Goal: Task Accomplishment & Management: Manage account settings

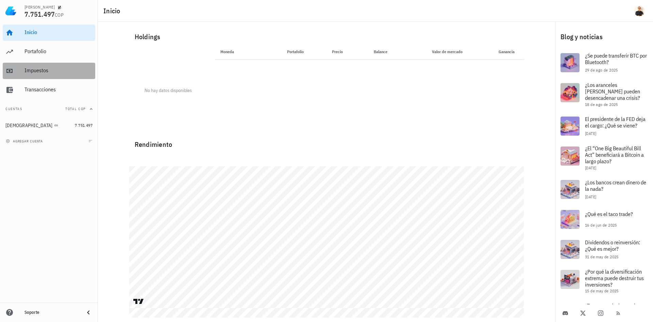
click at [39, 72] on div "Impuestos" at bounding box center [59, 70] width 68 height 6
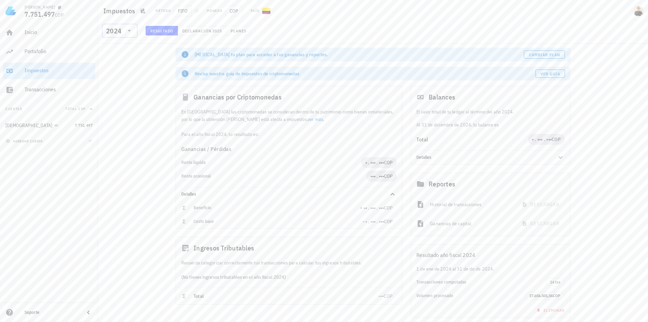
click at [131, 32] on icon at bounding box center [129, 31] width 8 height 8
click at [119, 59] on div "2024" at bounding box center [120, 61] width 25 height 5
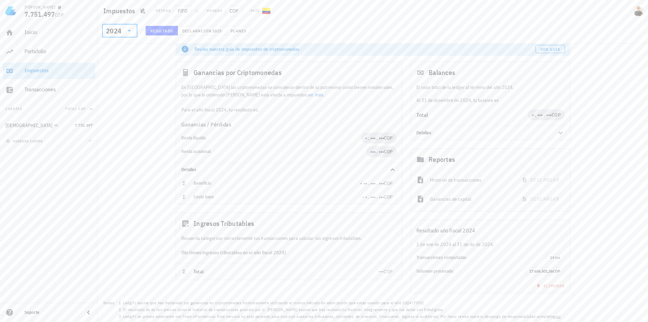
click at [589, 114] on div "Cambia tu plan para acceder a tus ganancias y reportes. Cambiar plan Revisa nue…" at bounding box center [373, 170] width 550 height 303
click at [190, 30] on span "Declaración" at bounding box center [197, 30] width 30 height 5
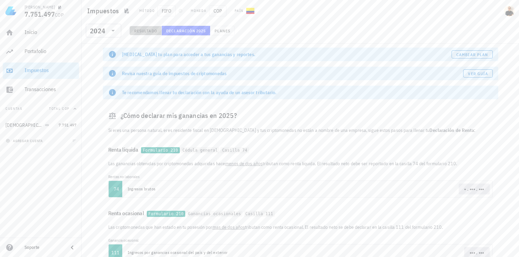
click at [146, 29] on span "Resultado" at bounding box center [145, 30] width 23 height 5
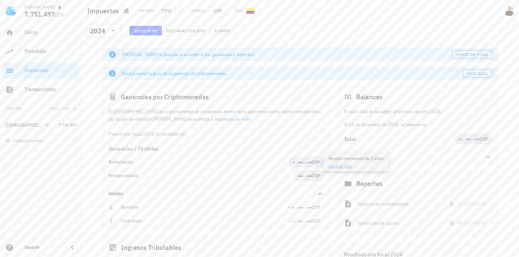
click at [338, 166] on link "Cambiar plan" at bounding box center [340, 166] width 24 height 5
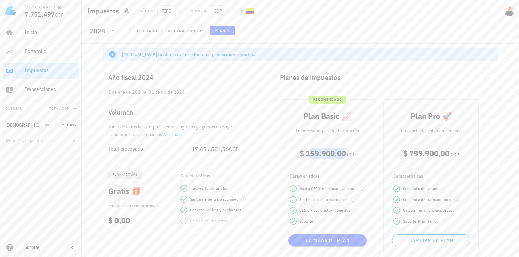
drag, startPoint x: 308, startPoint y: 155, endPoint x: 344, endPoint y: 154, distance: 36.1
click at [344, 154] on span "$ 159.900,00" at bounding box center [322, 153] width 46 height 11
click at [181, 30] on span "Declaración" at bounding box center [181, 30] width 30 height 5
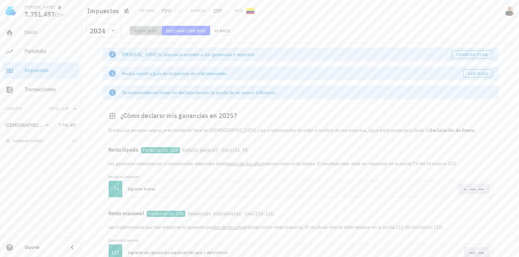
click at [144, 32] on span "Resultado" at bounding box center [145, 30] width 23 height 5
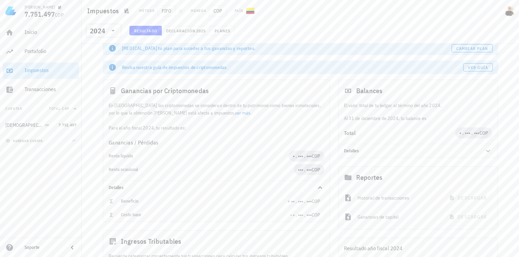
scroll to position [5, 0]
